Goal: Task Accomplishment & Management: Manage account settings

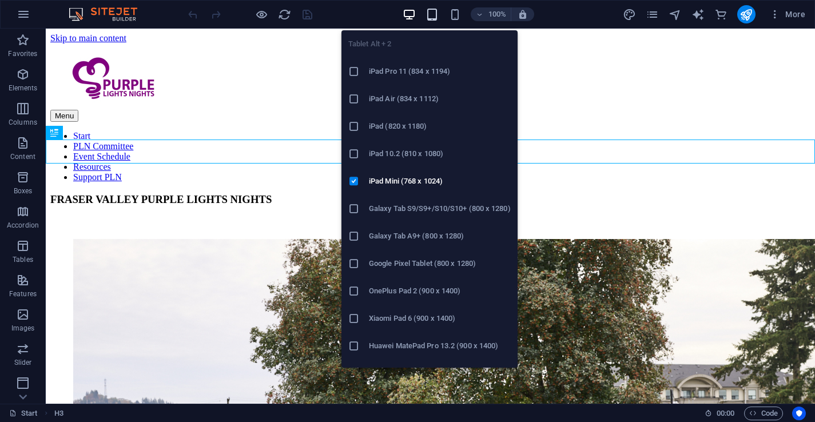
click at [432, 12] on icon "button" at bounding box center [432, 14] width 13 height 13
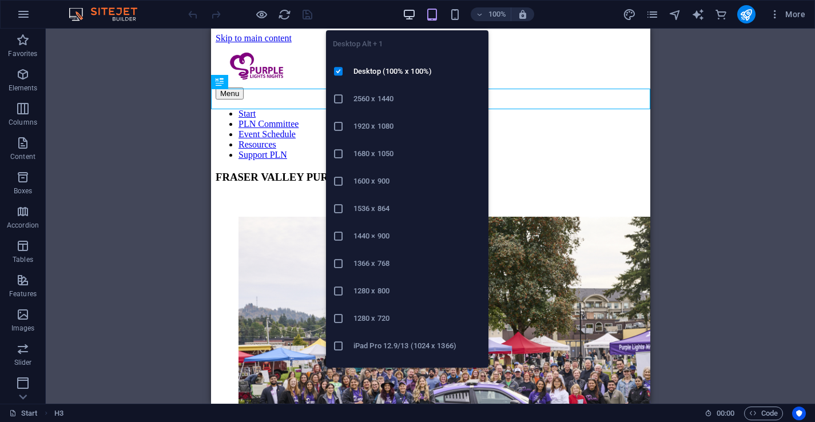
click at [404, 14] on icon "button" at bounding box center [409, 14] width 13 height 13
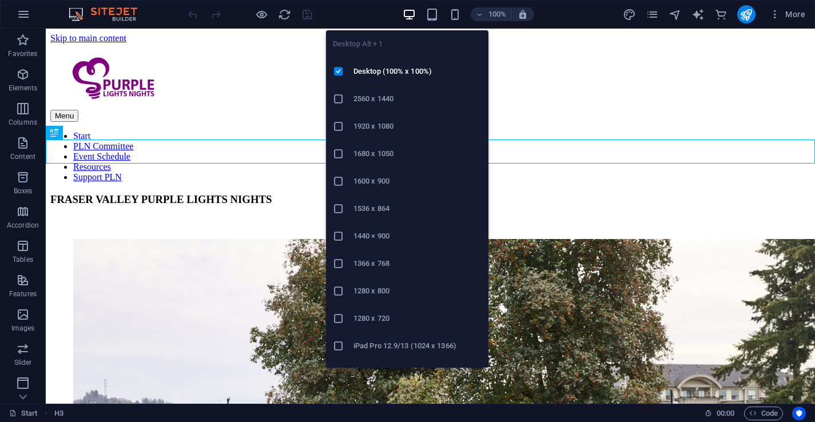
scroll to position [19, 0]
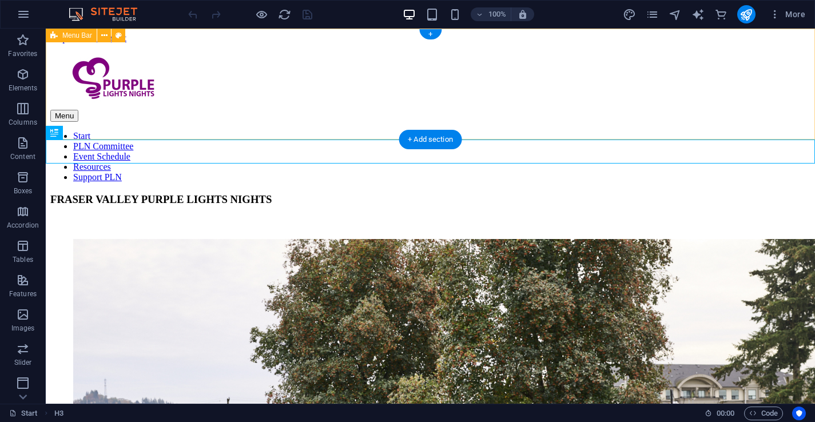
click at [689, 76] on div "Menu Start PLN Committee Event Schedule Resources Support PLN" at bounding box center [430, 112] width 760 height 139
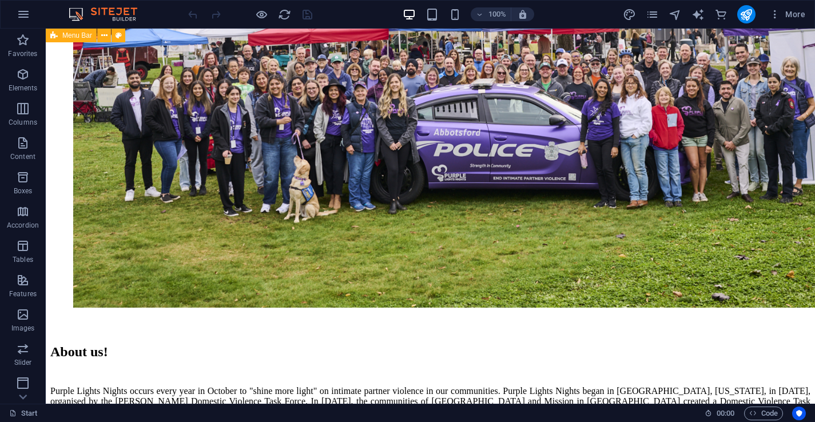
scroll to position [371, 0]
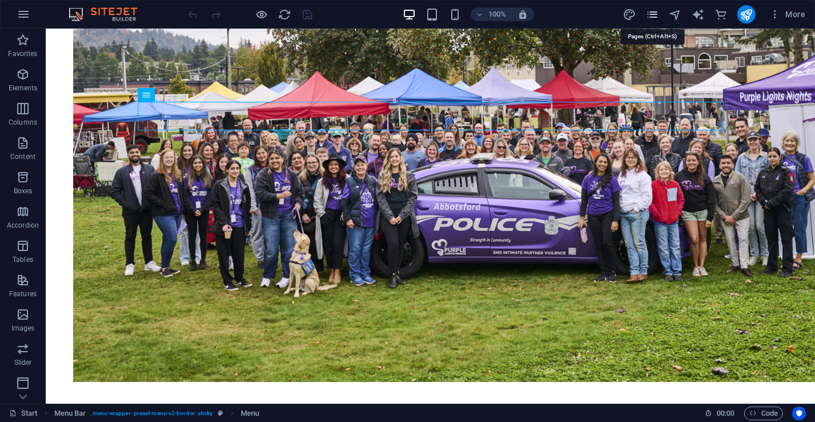
click at [657, 12] on icon "pages" at bounding box center [652, 14] width 13 height 13
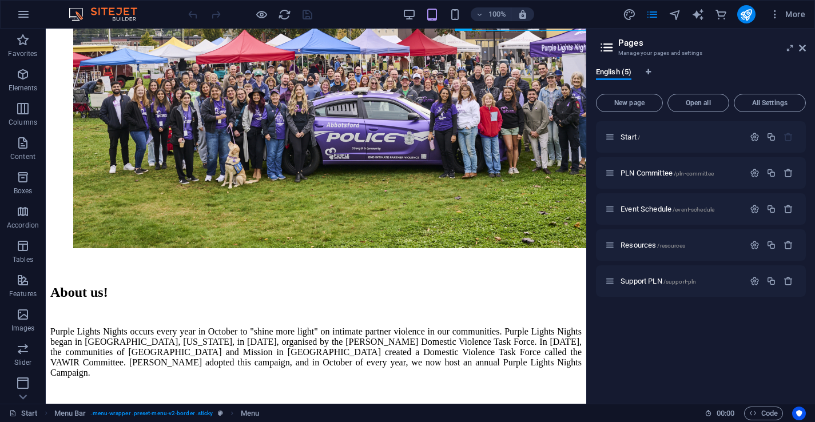
scroll to position [328, 0]
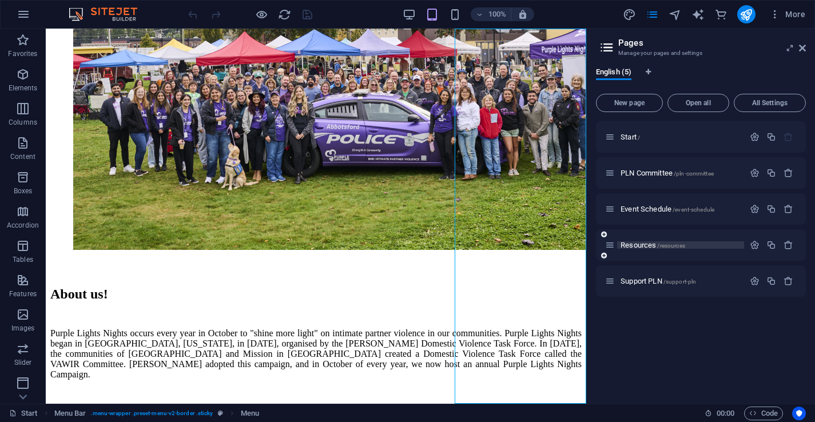
click at [641, 244] on span "Resources /resources" at bounding box center [653, 245] width 65 height 9
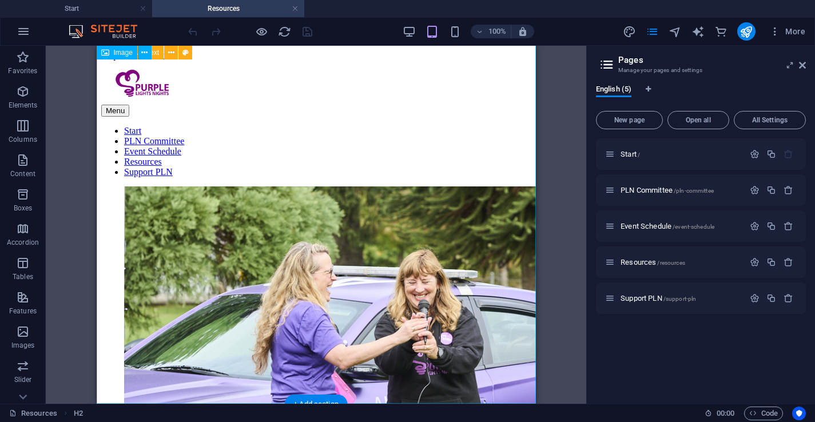
scroll to position [3160, 0]
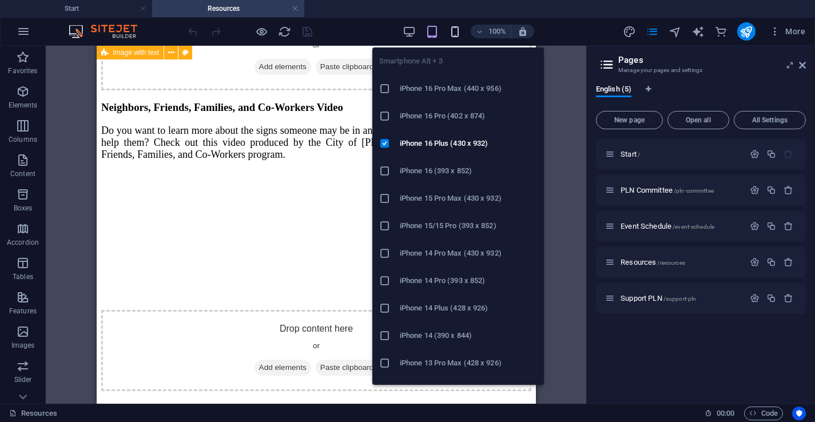
click at [452, 37] on icon "button" at bounding box center [454, 31] width 13 height 13
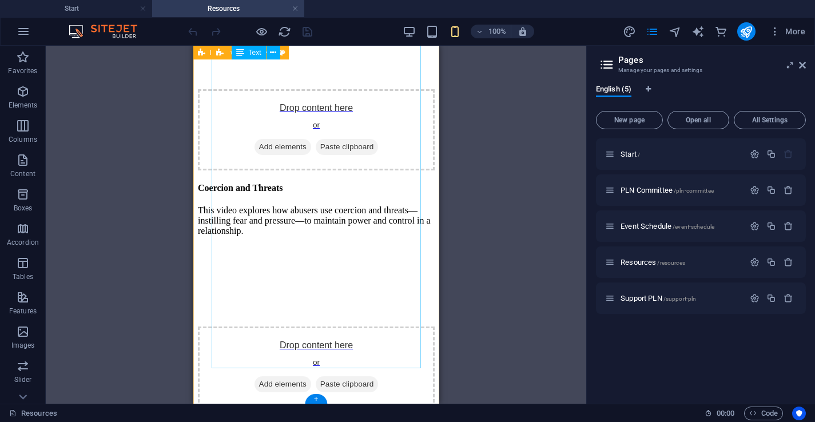
scroll to position [4054, 0]
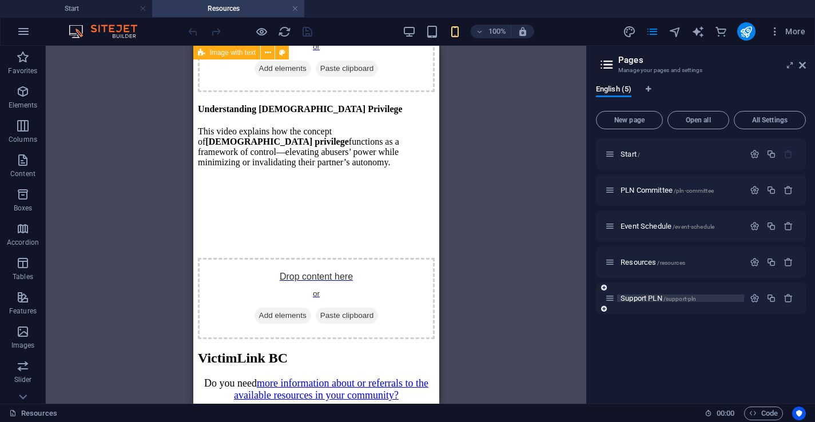
click at [636, 301] on span "Support PLN /support-pln" at bounding box center [659, 298] width 76 height 9
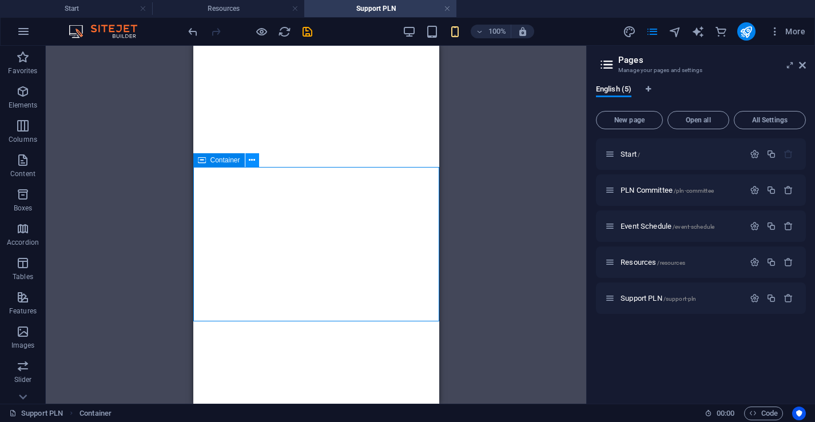
click at [258, 162] on button at bounding box center [252, 160] width 14 height 14
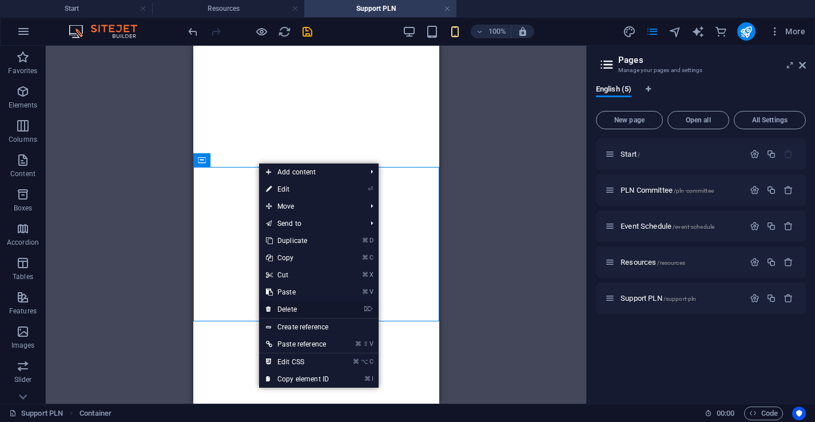
click at [288, 307] on link "⌦ Delete" at bounding box center [297, 309] width 77 height 17
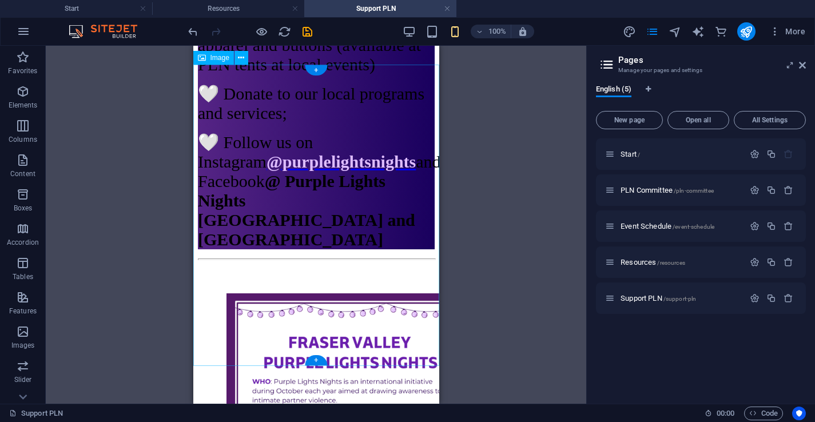
scroll to position [1373, 0]
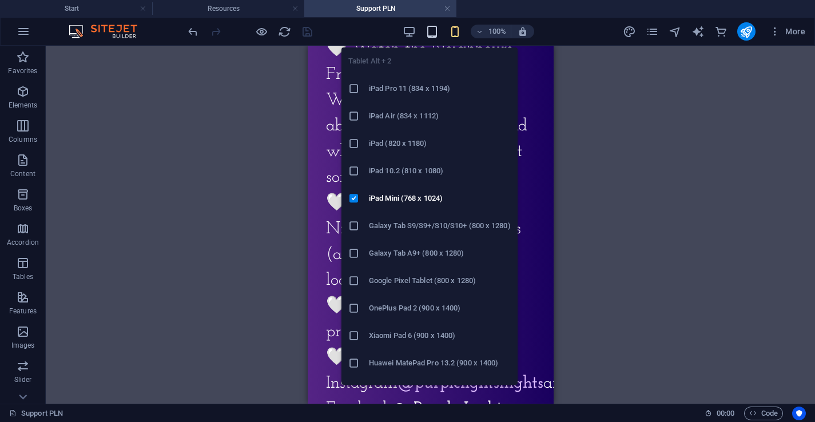
click at [430, 30] on icon "button" at bounding box center [432, 31] width 13 height 13
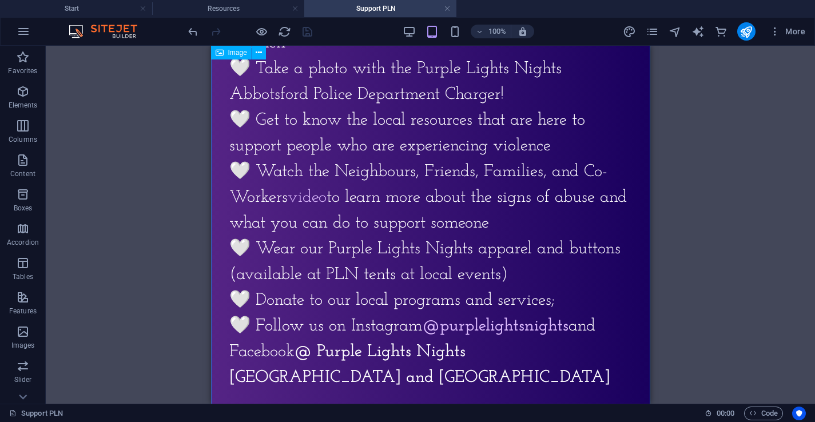
scroll to position [1212, 0]
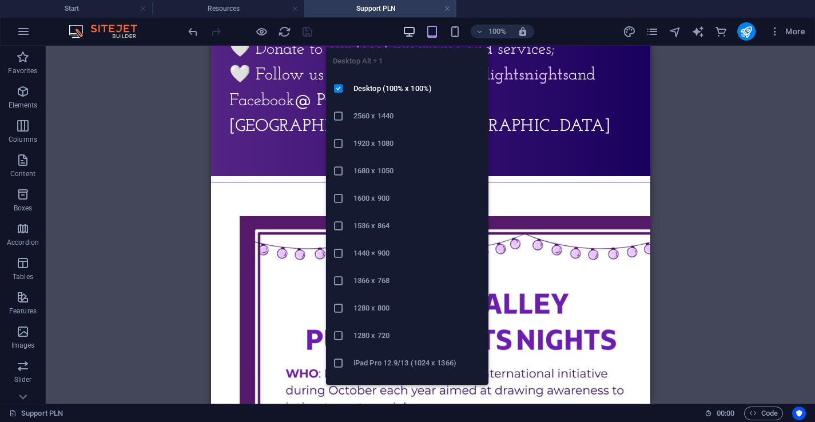
click at [410, 28] on icon "button" at bounding box center [409, 31] width 13 height 13
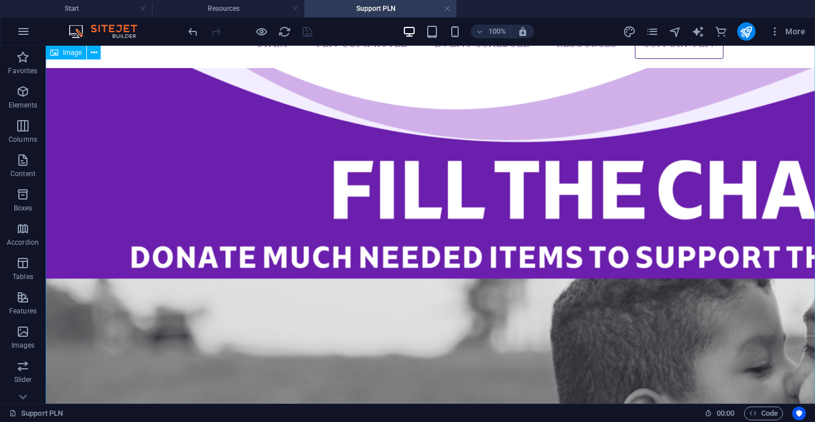
scroll to position [0, 0]
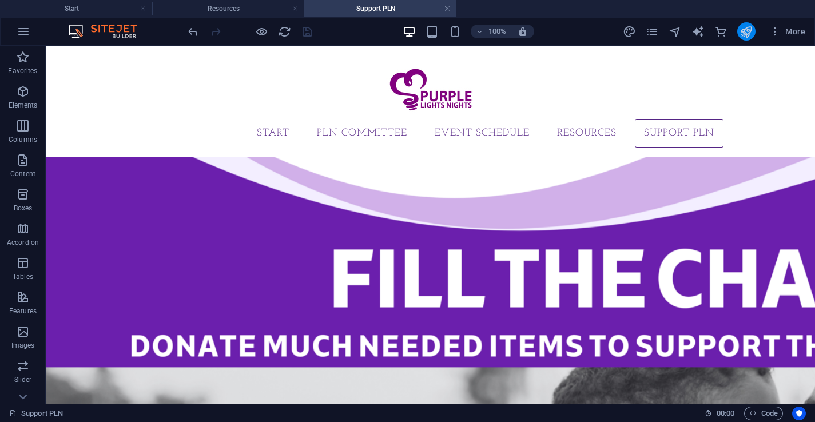
click at [754, 34] on button "publish" at bounding box center [746, 31] width 18 height 18
